Goal: Check status: Check status

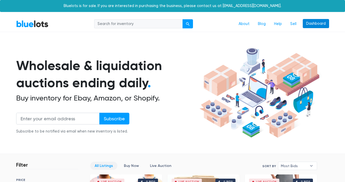
click at [316, 26] on link "Dashboard" at bounding box center [316, 23] width 26 height 9
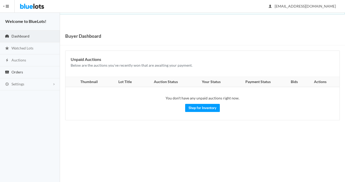
click at [46, 73] on link "Orders" at bounding box center [30, 73] width 60 height 12
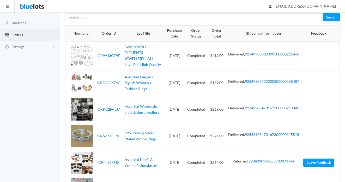
scroll to position [67, 0]
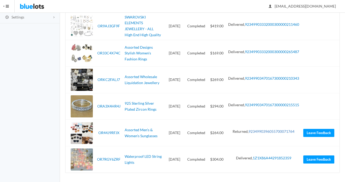
click at [261, 131] on li "Returned, 9234990396055700071764" at bounding box center [263, 132] width 71 height 6
click at [258, 133] on link "9234990396055700071764" at bounding box center [272, 131] width 46 height 4
click at [111, 132] on link "OR44J9RFJX" at bounding box center [108, 133] width 21 height 4
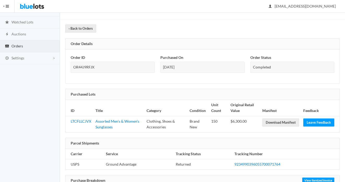
scroll to position [114, 0]
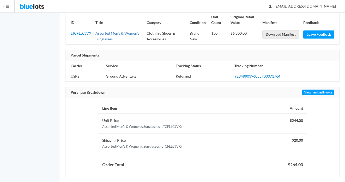
click at [122, 33] on link "Assorted Men's & Women's Sunglasses" at bounding box center [117, 36] width 44 height 10
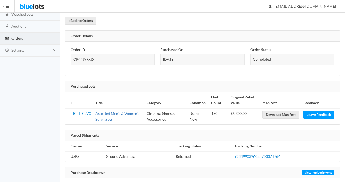
scroll to position [120, 0]
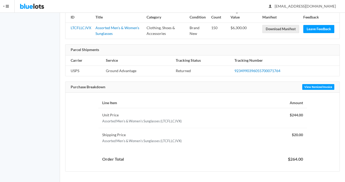
click at [38, 4] on img at bounding box center [32, 6] width 25 height 13
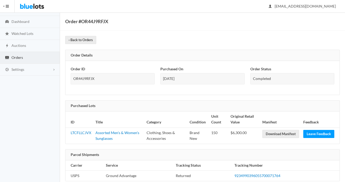
scroll to position [3, 0]
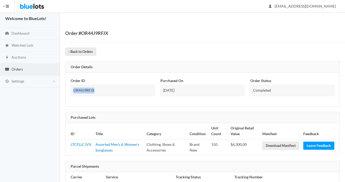
drag, startPoint x: 100, startPoint y: 91, endPoint x: 70, endPoint y: 89, distance: 29.8
click at [71, 89] on div "OR44J9RFJX" at bounding box center [113, 90] width 84 height 11
copy div "OR44J9RFJX"
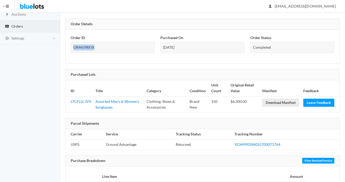
scroll to position [57, 0]
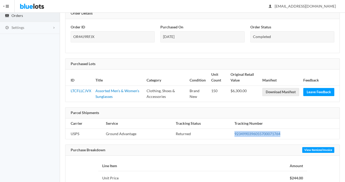
drag, startPoint x: 288, startPoint y: 135, endPoint x: 234, endPoint y: 134, distance: 54.0
click at [234, 134] on td "9234990396055700071764" at bounding box center [285, 134] width 107 height 10
copy link "9234990396055700071764"
click at [324, 91] on link "Leave Feedback" at bounding box center [318, 92] width 31 height 8
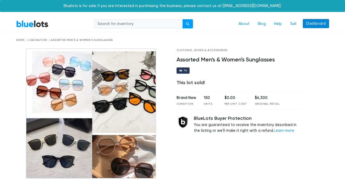
click at [313, 23] on link "Dashboard" at bounding box center [316, 23] width 26 height 9
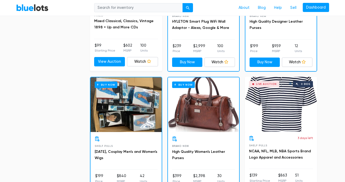
scroll to position [2309, 0]
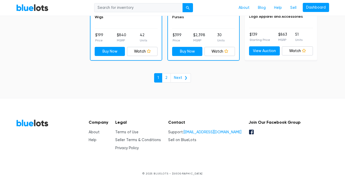
click at [198, 131] on link "support@bluelots.com" at bounding box center [213, 132] width 58 height 4
click at [198, 131] on link "[EMAIL_ADDRESS][DOMAIN_NAME]" at bounding box center [213, 132] width 58 height 4
drag, startPoint x: 238, startPoint y: 133, endPoint x: 197, endPoint y: 132, distance: 40.7
click at [197, 132] on div "Company About Help Legal Terms of Use Seller Terms & Conditions Privacy Policy …" at bounding box center [193, 135] width 216 height 32
copy link "[EMAIL_ADDRESS][DOMAIN_NAME]"
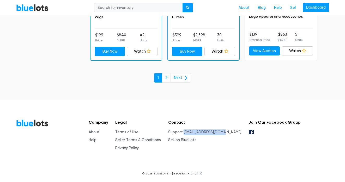
copy link "[EMAIL_ADDRESS][DOMAIN_NAME]"
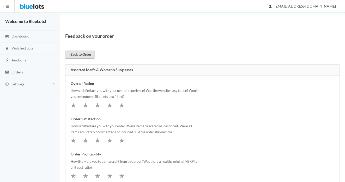
click at [86, 52] on link "‹ Back to Order" at bounding box center [79, 55] width 29 height 8
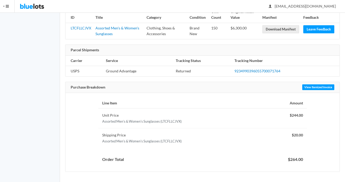
scroll to position [120, 0]
click at [129, 26] on link "Assorted Men's & Women's Sunglasses" at bounding box center [117, 31] width 44 height 10
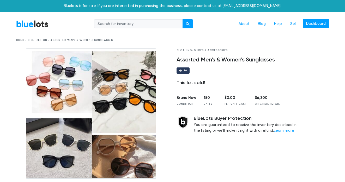
click at [66, 74] on img at bounding box center [91, 114] width 130 height 130
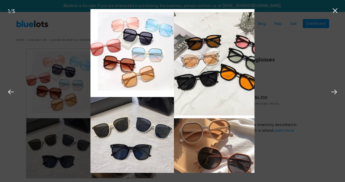
click at [291, 71] on div "1 / 5" at bounding box center [172, 91] width 345 height 182
